Goal: Task Accomplishment & Management: Manage account settings

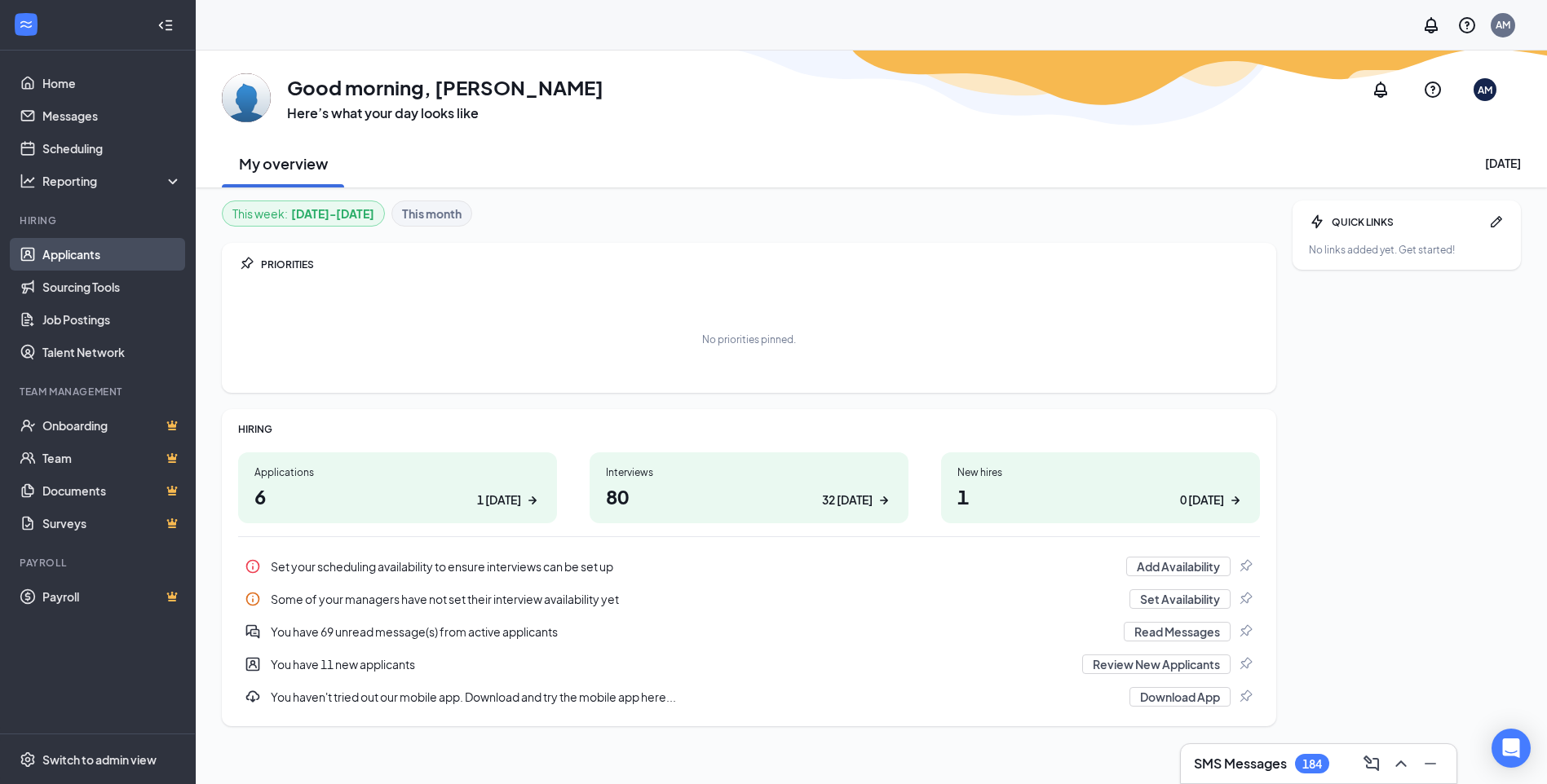
click at [77, 252] on link "Applicants" at bounding box center [111, 254] width 140 height 33
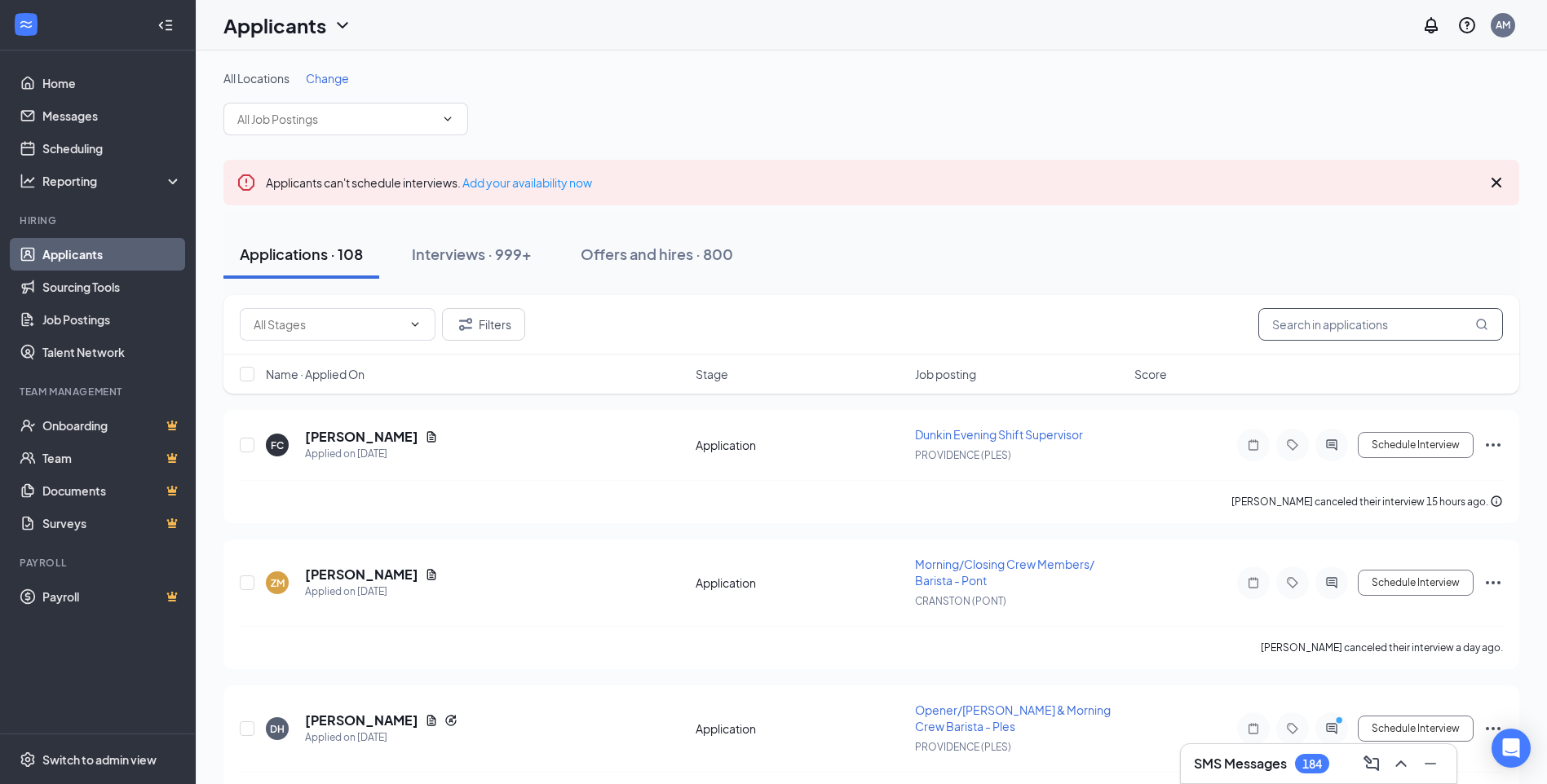
click at [1290, 333] on input "text" at bounding box center [1380, 325] width 244 height 33
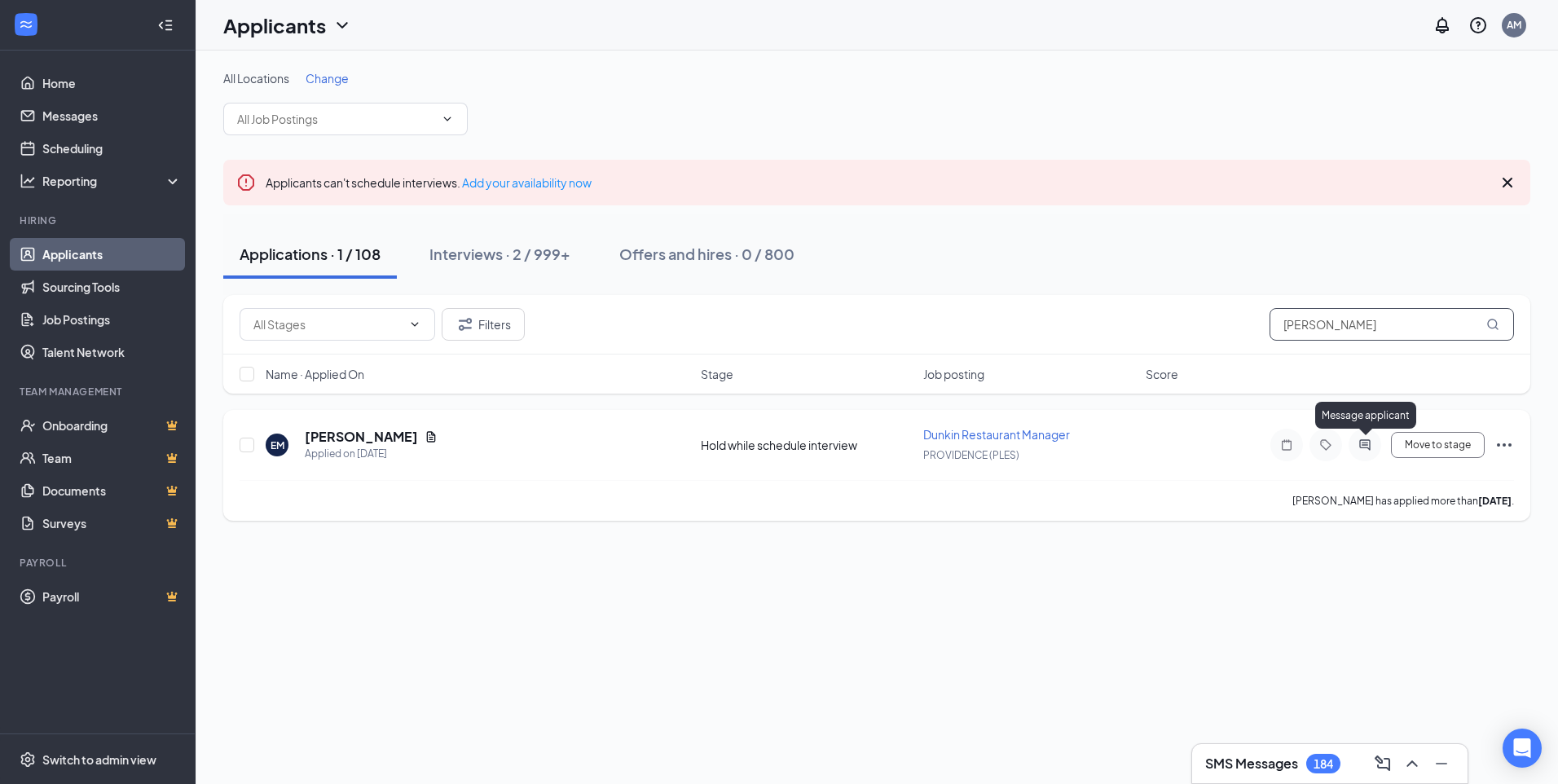
type input "[PERSON_NAME]"
click at [1373, 439] on icon "ActiveChat" at bounding box center [1365, 445] width 19 height 13
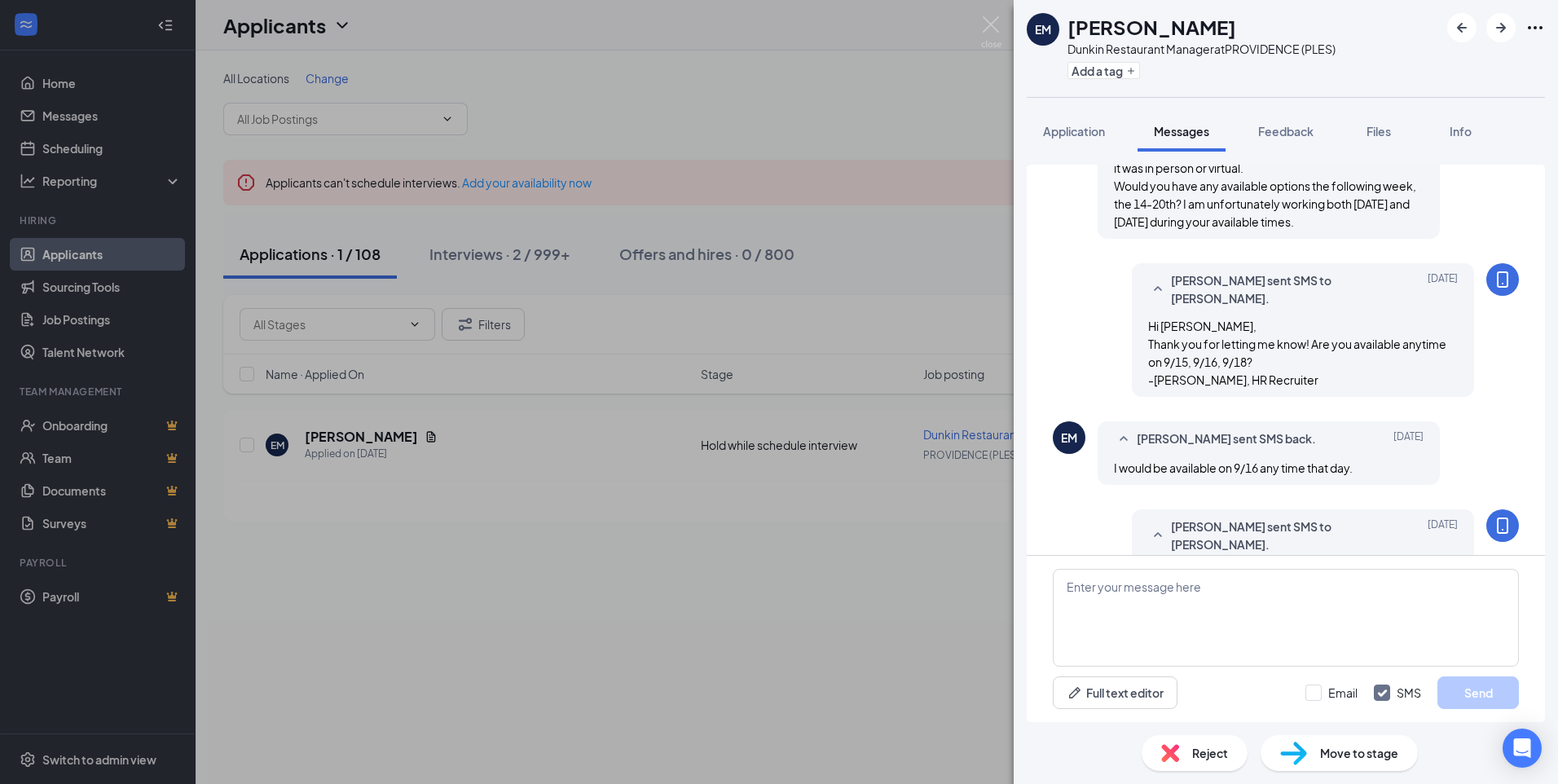
scroll to position [1120, 0]
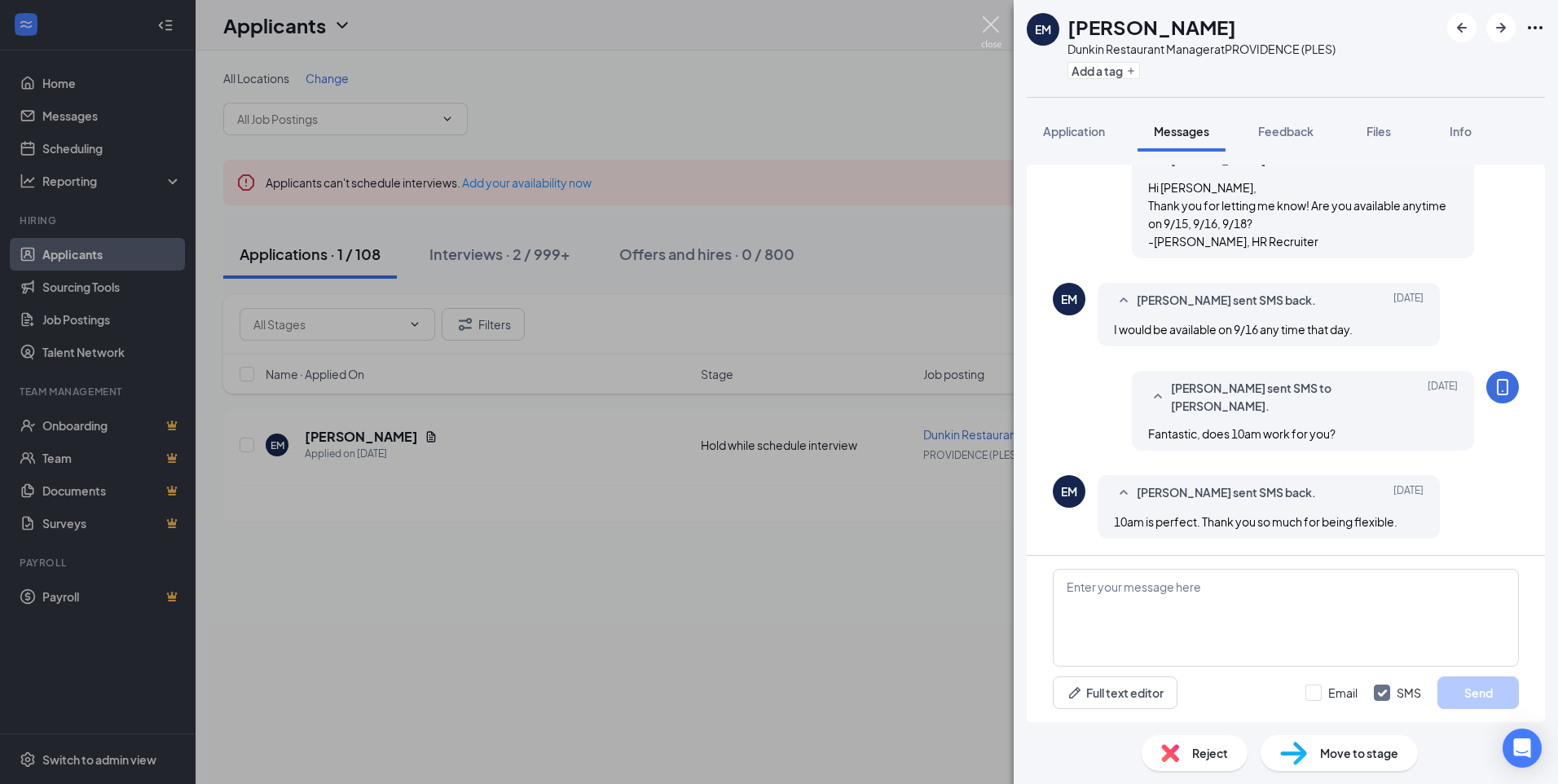
click at [989, 35] on img at bounding box center [991, 32] width 20 height 32
